Goal: Transaction & Acquisition: Book appointment/travel/reservation

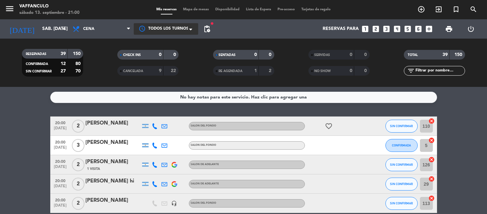
click at [158, 31] on span "Todos los turnos" at bounding box center [168, 29] width 40 height 6
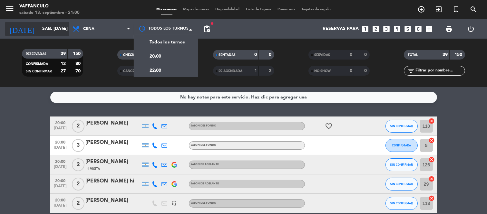
click at [45, 33] on input "sáb. [DATE]" at bounding box center [69, 29] width 61 height 12
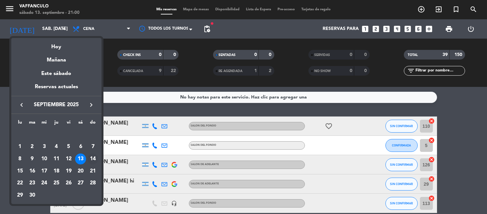
click at [92, 157] on div "14" at bounding box center [92, 159] width 11 height 11
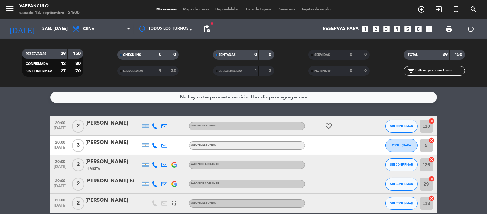
type input "dom. [DATE]"
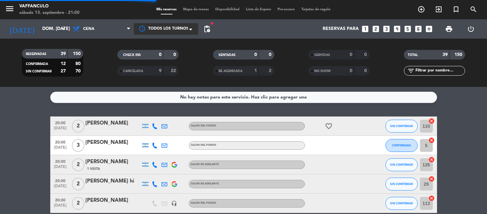
click at [179, 28] on span "Todos los turnos" at bounding box center [168, 29] width 40 height 6
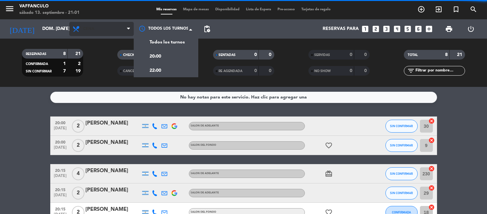
drag, startPoint x: 149, startPoint y: 54, endPoint x: 95, endPoint y: 29, distance: 59.2
click at [104, 33] on div "[DATE] dom. [DATE] arrow_drop_down Todos los servicios Almuerzo Cena Cena Todos…" at bounding box center [243, 28] width 487 height 19
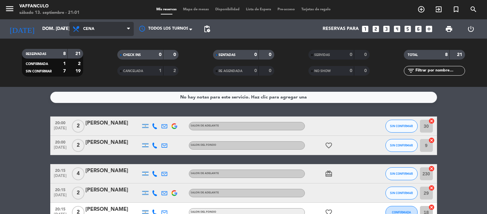
click at [94, 27] on span "Cena" at bounding box center [88, 29] width 11 height 5
click at [92, 53] on div "menu Vaffanculo sábado 13. septiembre - 21:01 Mis reservas Mapa de mesas Dispon…" at bounding box center [243, 43] width 487 height 87
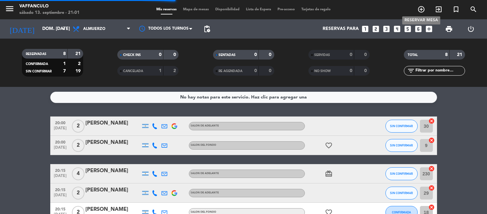
click at [421, 5] on span "add_circle_outline" at bounding box center [421, 9] width 17 height 11
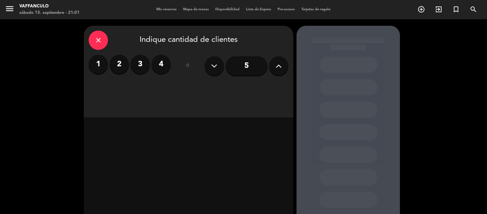
click at [171, 64] on label "4" at bounding box center [161, 64] width 19 height 19
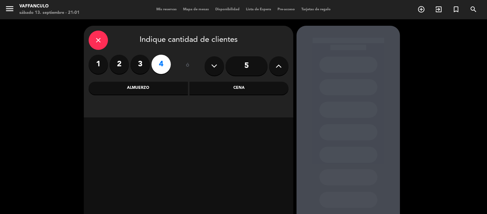
click at [254, 90] on div "Cena" at bounding box center [239, 88] width 99 height 13
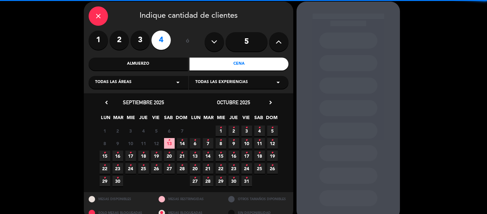
scroll to position [35, 0]
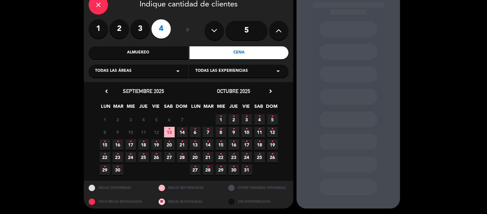
click at [154, 50] on div "Almuerzo" at bounding box center [138, 52] width 99 height 13
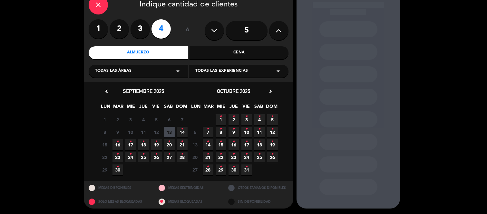
click at [179, 132] on span "14 •" at bounding box center [182, 132] width 11 height 11
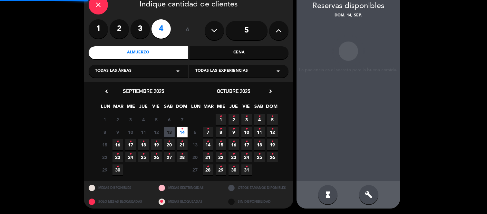
scroll to position [26, 0]
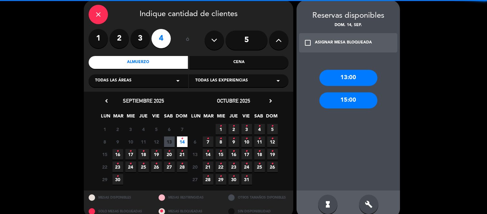
click at [346, 75] on div "13:00" at bounding box center [349, 78] width 58 height 16
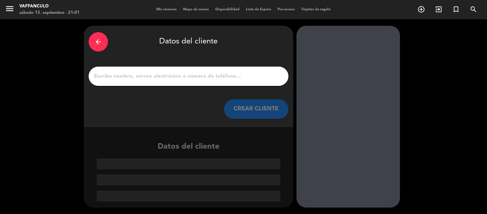
scroll to position [0, 0]
click at [172, 72] on input "1" at bounding box center [189, 76] width 190 height 9
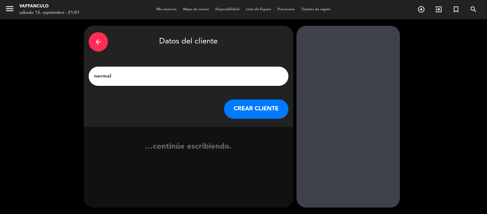
type input "normal"
click at [246, 114] on button "CREAR CLIENTE" at bounding box center [256, 109] width 65 height 19
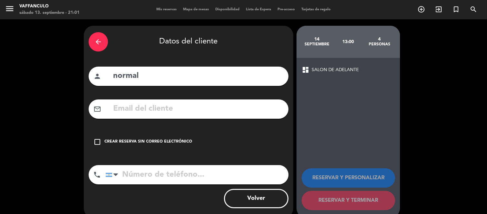
click at [171, 130] on div "arrow_back Datos del cliente person normal mail_outline check_box_outline_blank…" at bounding box center [189, 122] width 210 height 193
click at [170, 133] on div "check_box_outline_blank Crear reserva sin correo electrónico" at bounding box center [189, 142] width 200 height 19
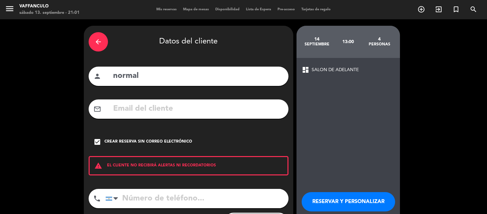
click at [348, 197] on button "RESERVAR Y PERSONALIZAR" at bounding box center [349, 202] width 94 height 19
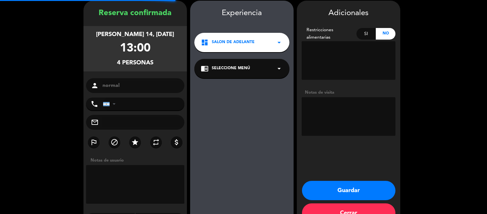
scroll to position [26, 0]
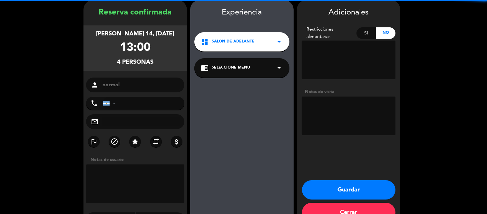
click at [234, 37] on div "dashboard SALON DE ADELANTE arrow_drop_down" at bounding box center [242, 41] width 95 height 19
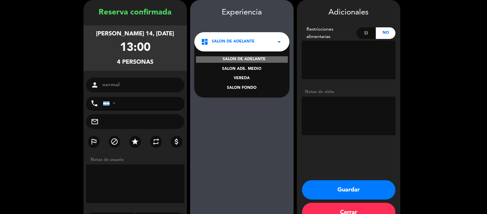
click at [244, 91] on div "SALON FONDO" at bounding box center [242, 88] width 82 height 6
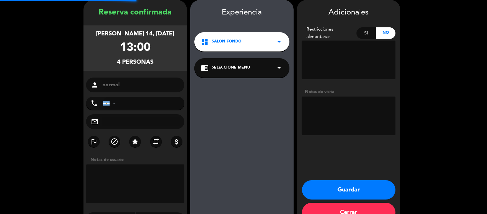
click at [244, 74] on div "chrome_reader_mode Seleccione Menú arrow_drop_down" at bounding box center [242, 67] width 95 height 19
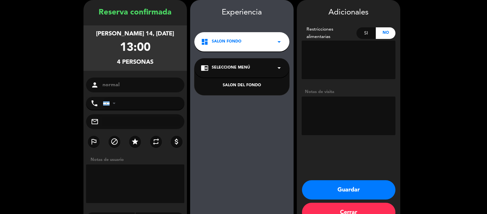
click at [243, 88] on div "SALON DEL FONDO" at bounding box center [242, 86] width 82 height 6
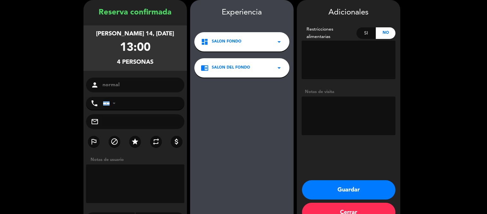
click at [335, 182] on button "Guardar" at bounding box center [349, 190] width 94 height 19
